Goal: Task Accomplishment & Management: Use online tool/utility

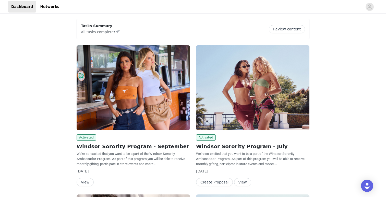
click at [294, 29] on button "Review content" at bounding box center [287, 29] width 36 height 8
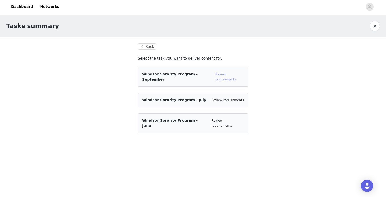
click at [235, 75] on link "Review requirements" at bounding box center [225, 76] width 20 height 9
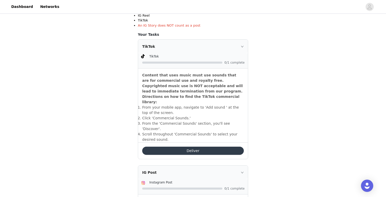
scroll to position [124, 0]
click at [228, 146] on button "Deliver" at bounding box center [193, 150] width 102 height 8
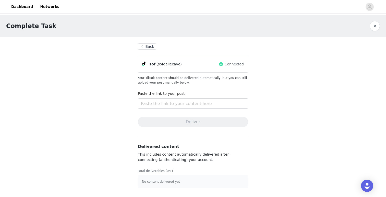
click at [151, 45] on button "Back" at bounding box center [147, 46] width 18 height 6
